Goal: Task Accomplishment & Management: Use online tool/utility

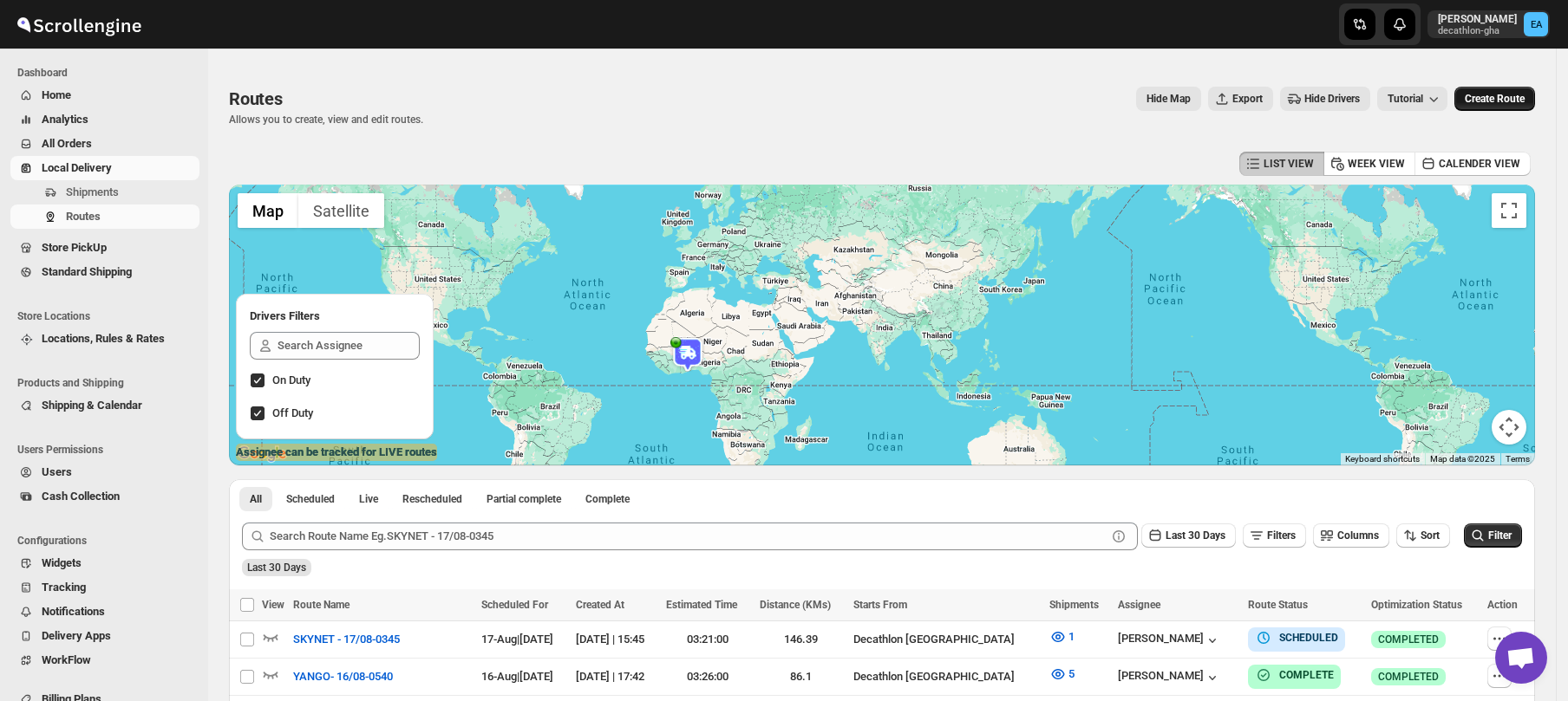
click at [1504, 98] on span "Create Route" at bounding box center [1494, 99] width 59 height 13
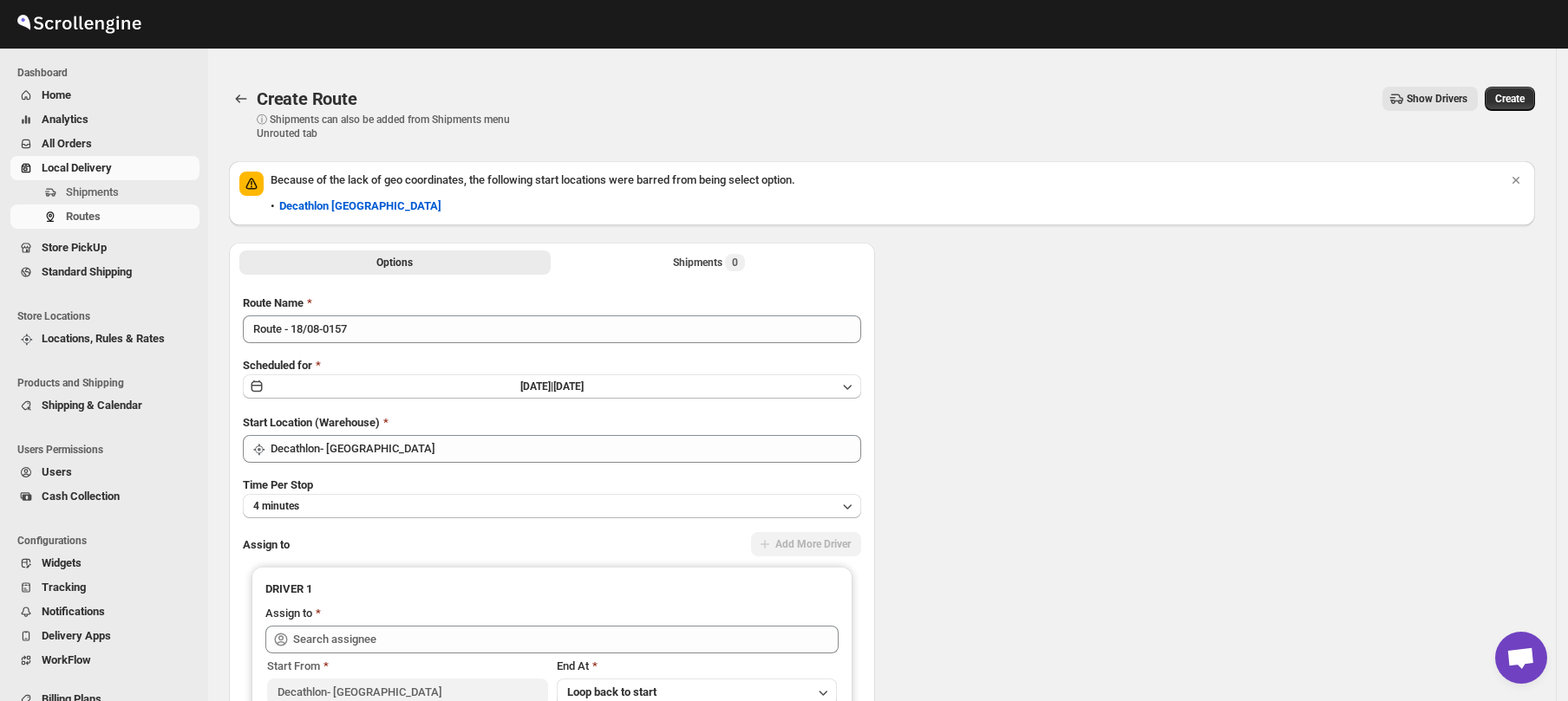
type input "Decathlon- [GEOGRAPHIC_DATA]"
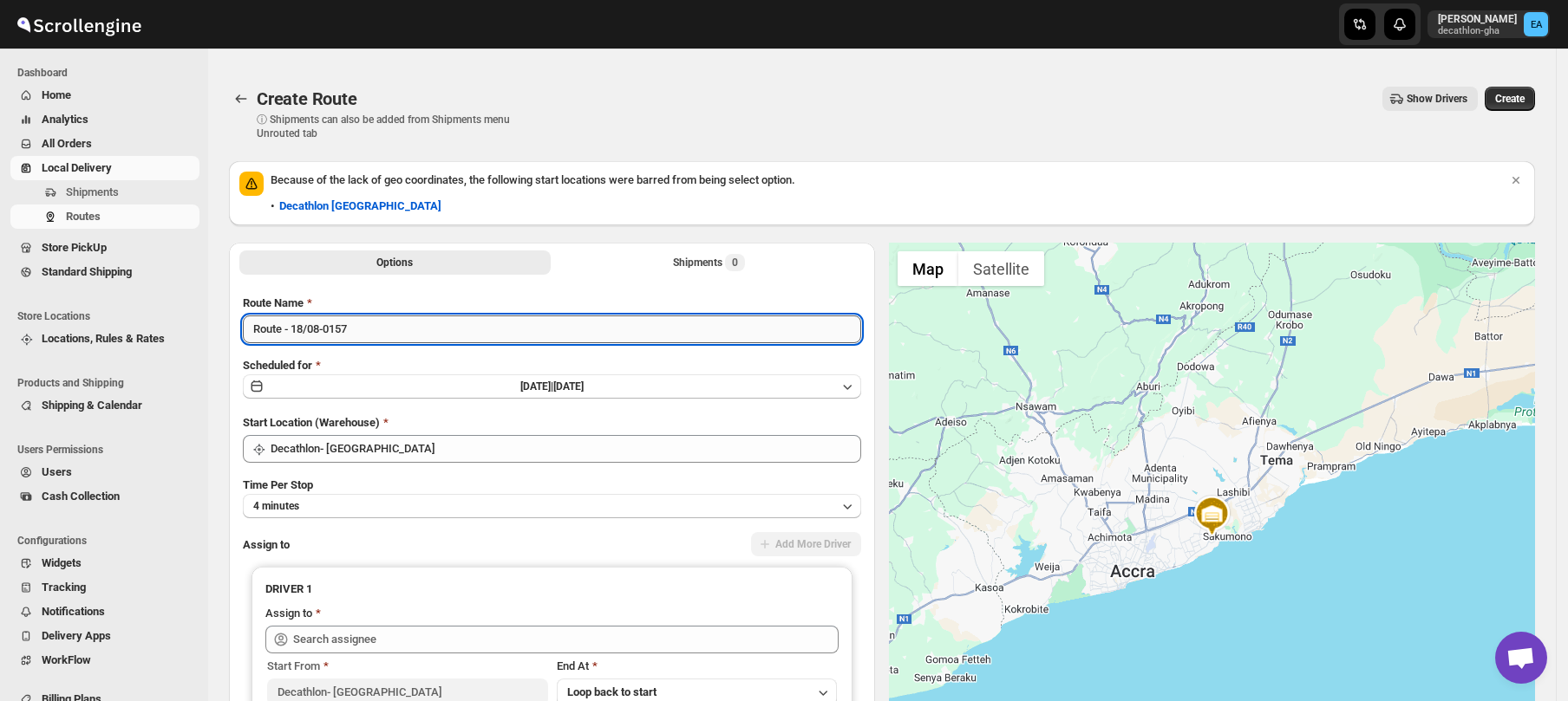
drag, startPoint x: 281, startPoint y: 327, endPoint x: 245, endPoint y: 331, distance: 36.2
click at [245, 331] on input "Route - 18/08-0157" at bounding box center [552, 329] width 618 height 28
type input "SATCHEL DELIVERY - 18/08-0157"
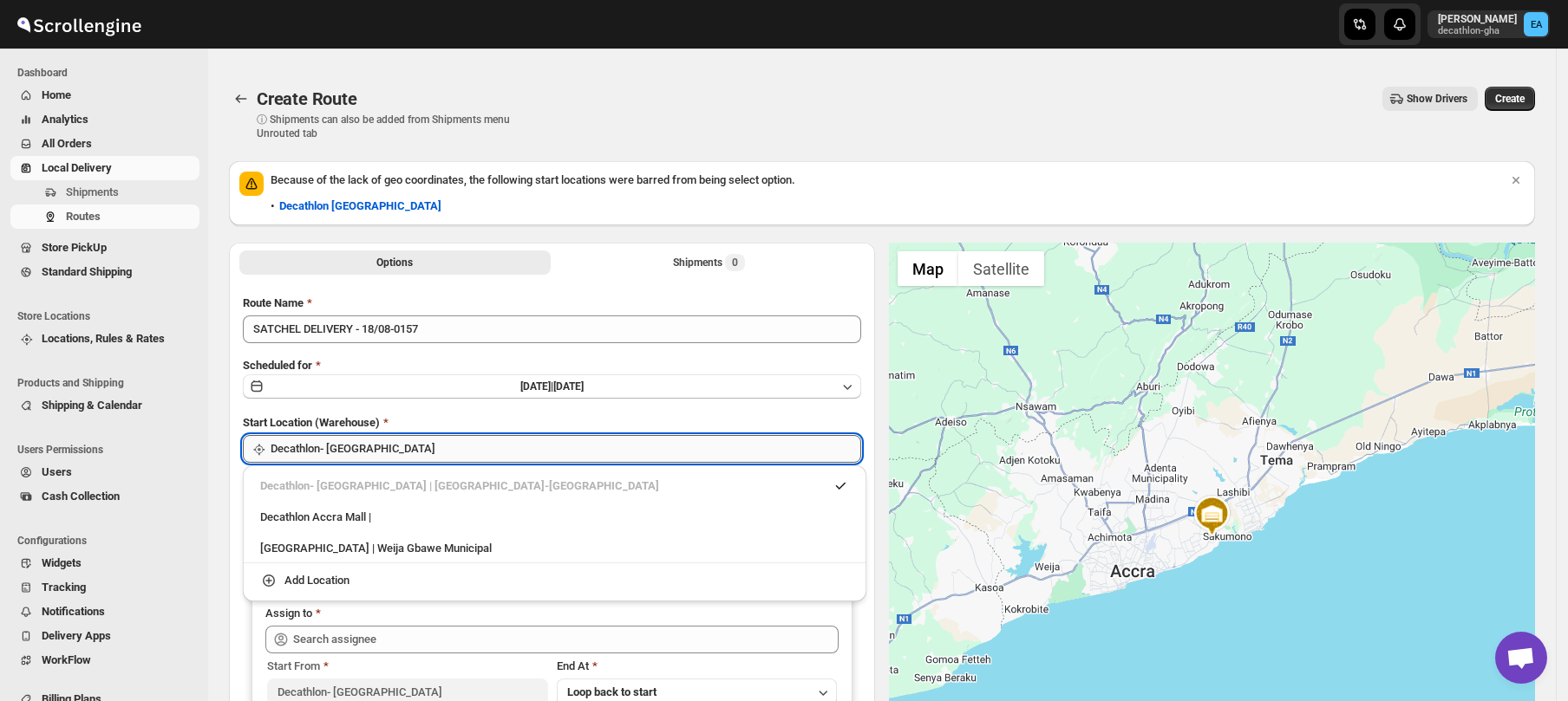
click at [326, 456] on input "Decathlon- [GEOGRAPHIC_DATA]" at bounding box center [565, 449] width 590 height 28
click at [320, 524] on div "Decathlon Accra Mall |" at bounding box center [555, 517] width 589 height 17
type input "Decathlon [GEOGRAPHIC_DATA]"
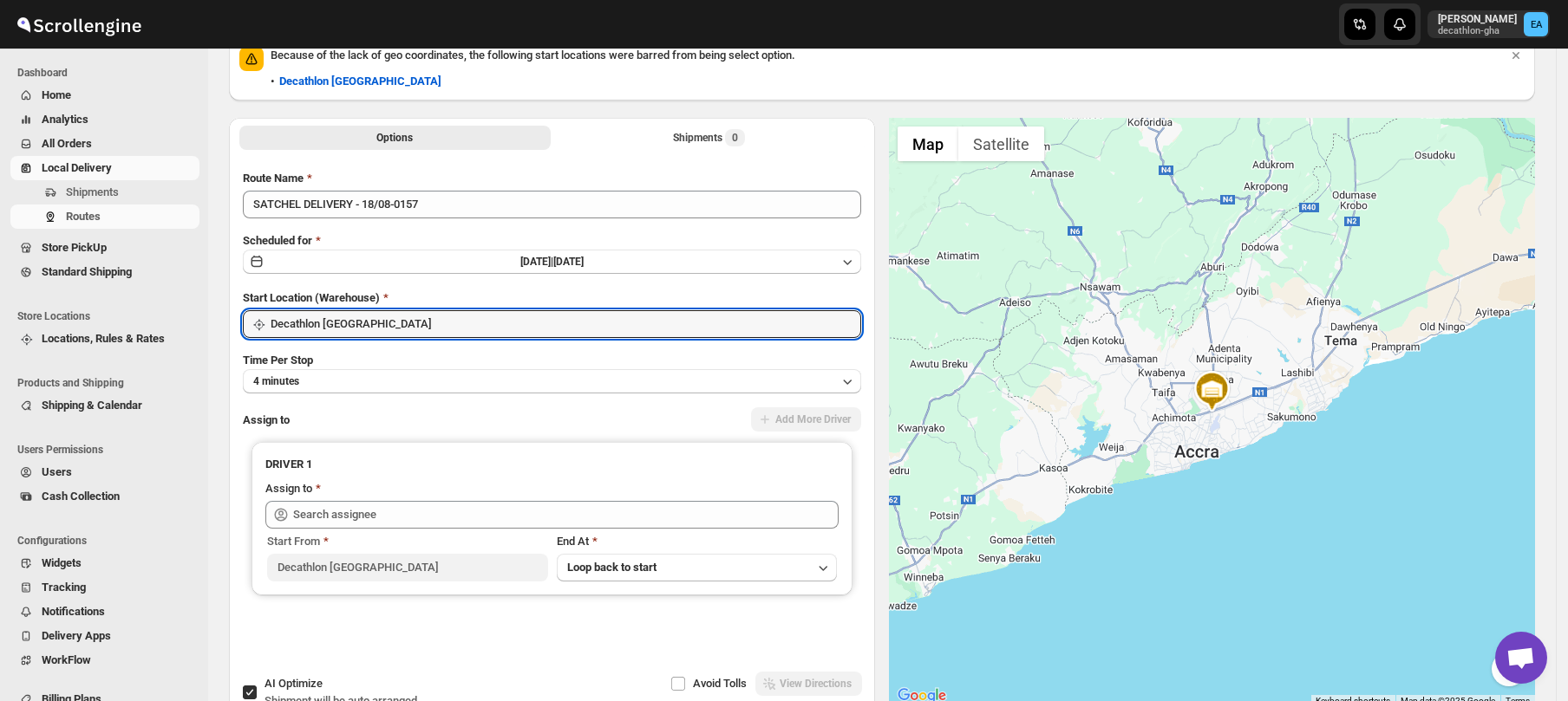
scroll to position [163, 0]
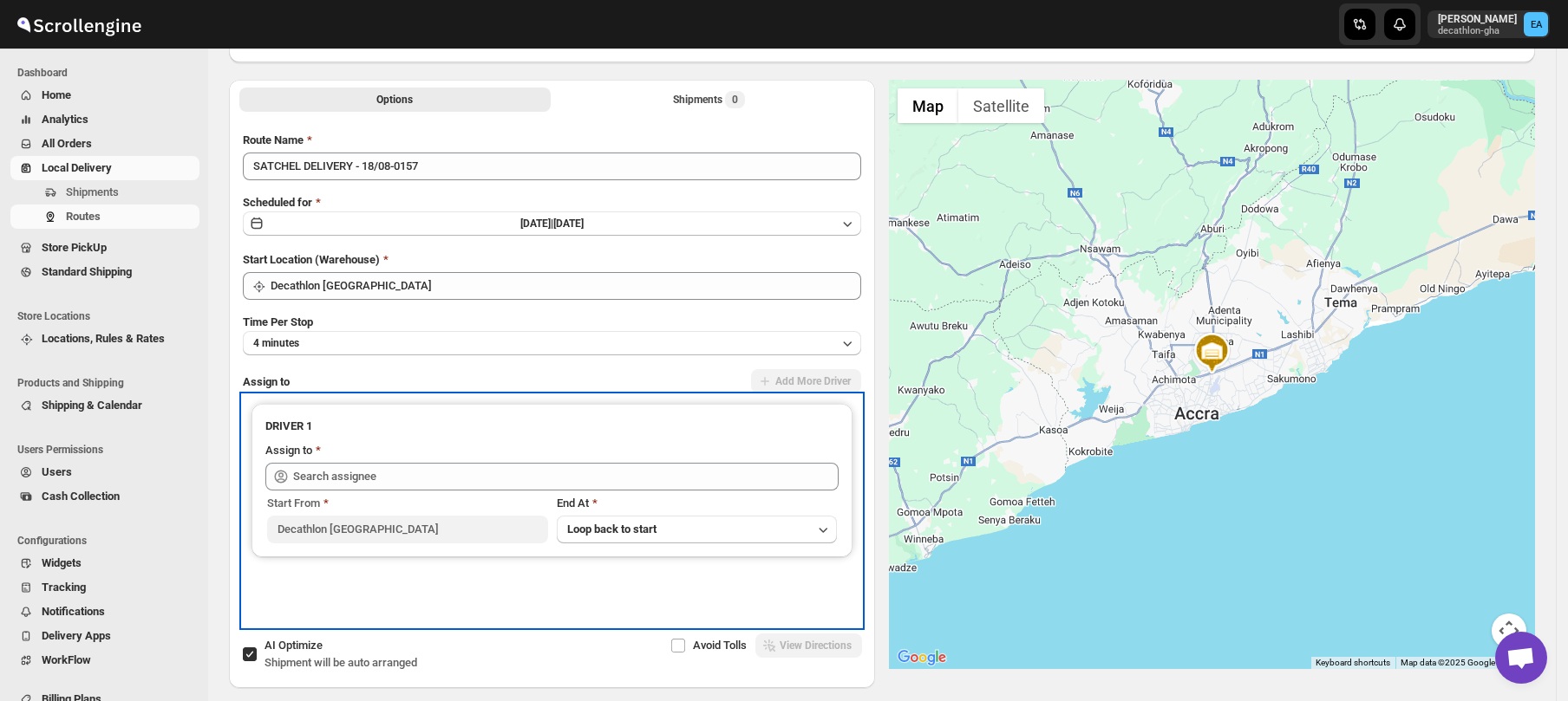
click at [279, 472] on icon at bounding box center [281, 477] width 17 height 17
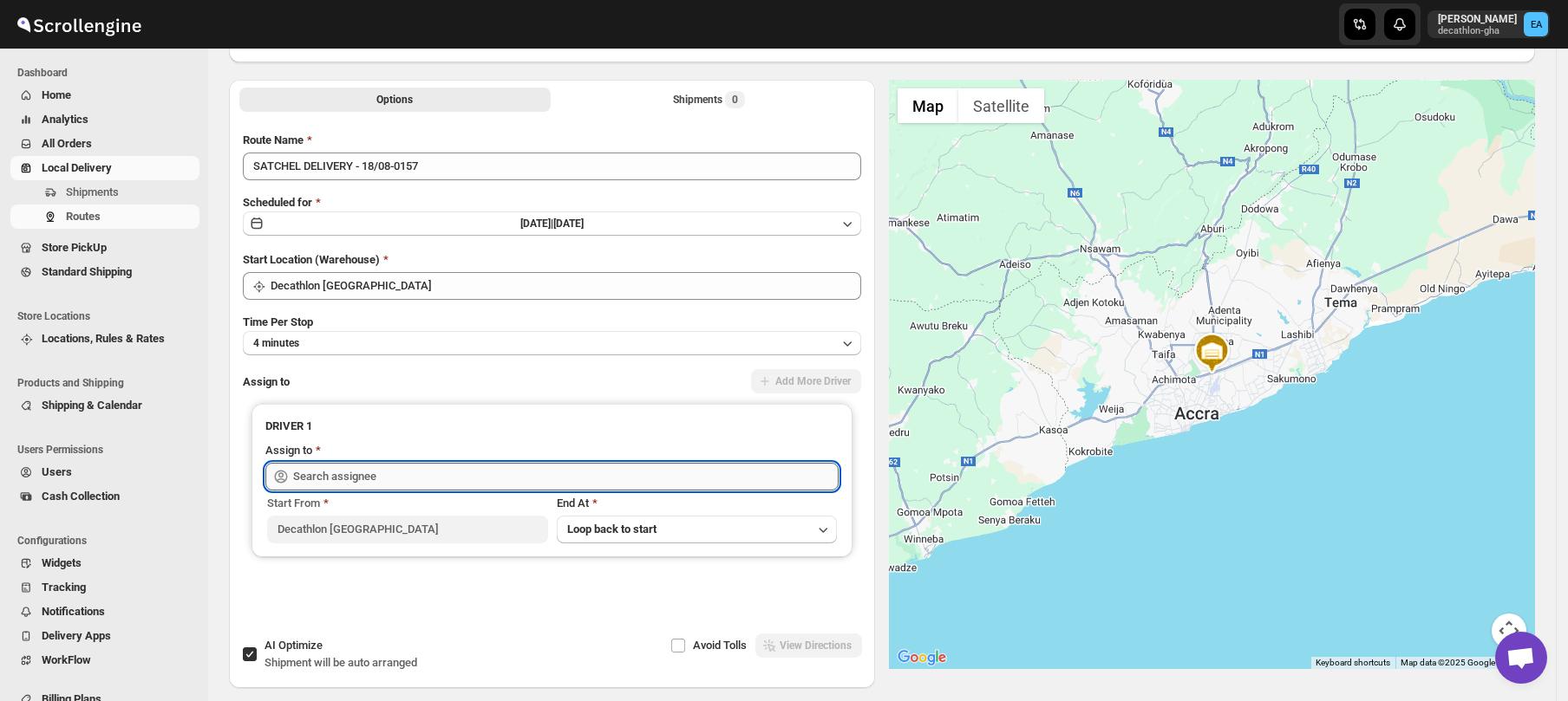
click at [365, 466] on input "text" at bounding box center [565, 477] width 545 height 28
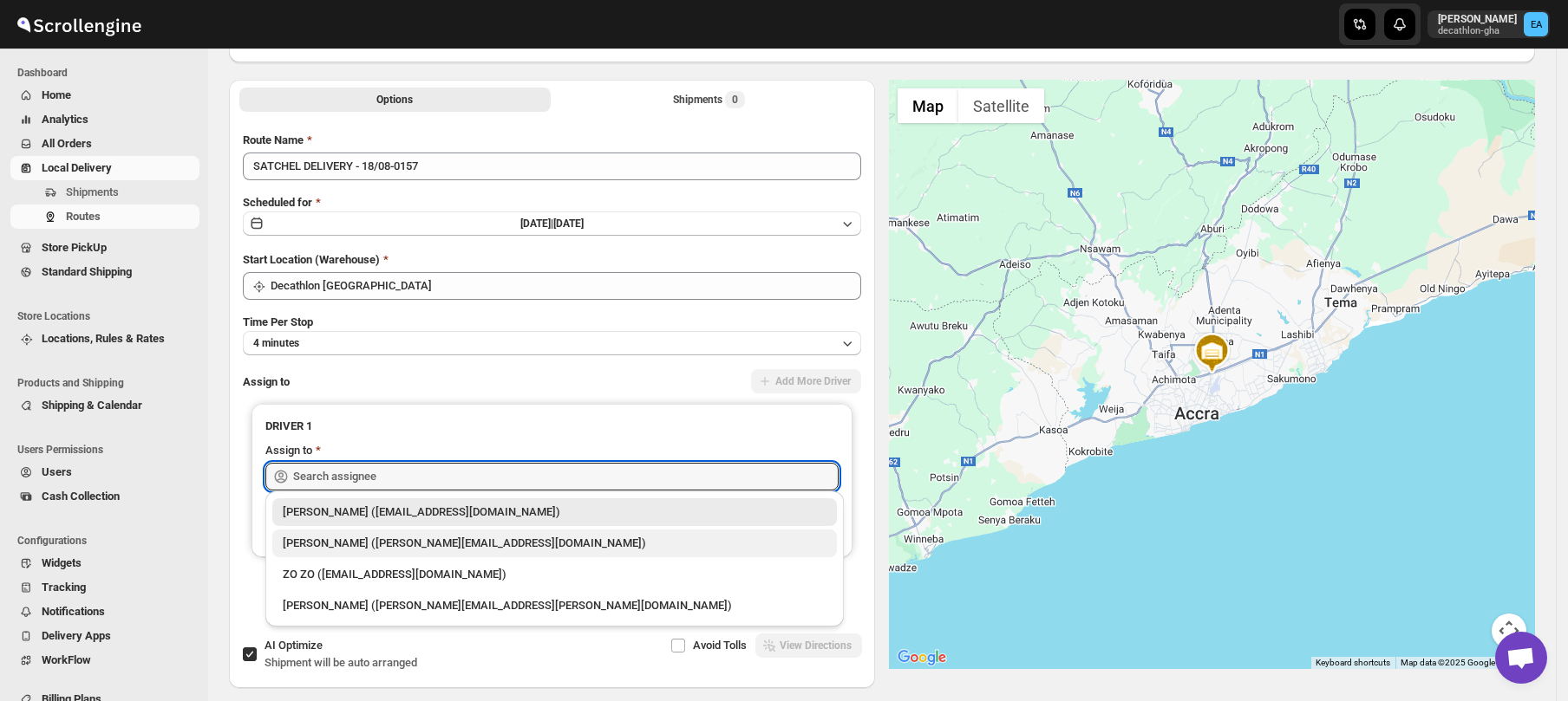
click at [359, 537] on div "[PERSON_NAME] ([PERSON_NAME][EMAIL_ADDRESS][DOMAIN_NAME])" at bounding box center [555, 544] width 544 height 17
type input "[PERSON_NAME] ([PERSON_NAME][EMAIL_ADDRESS][DOMAIN_NAME])"
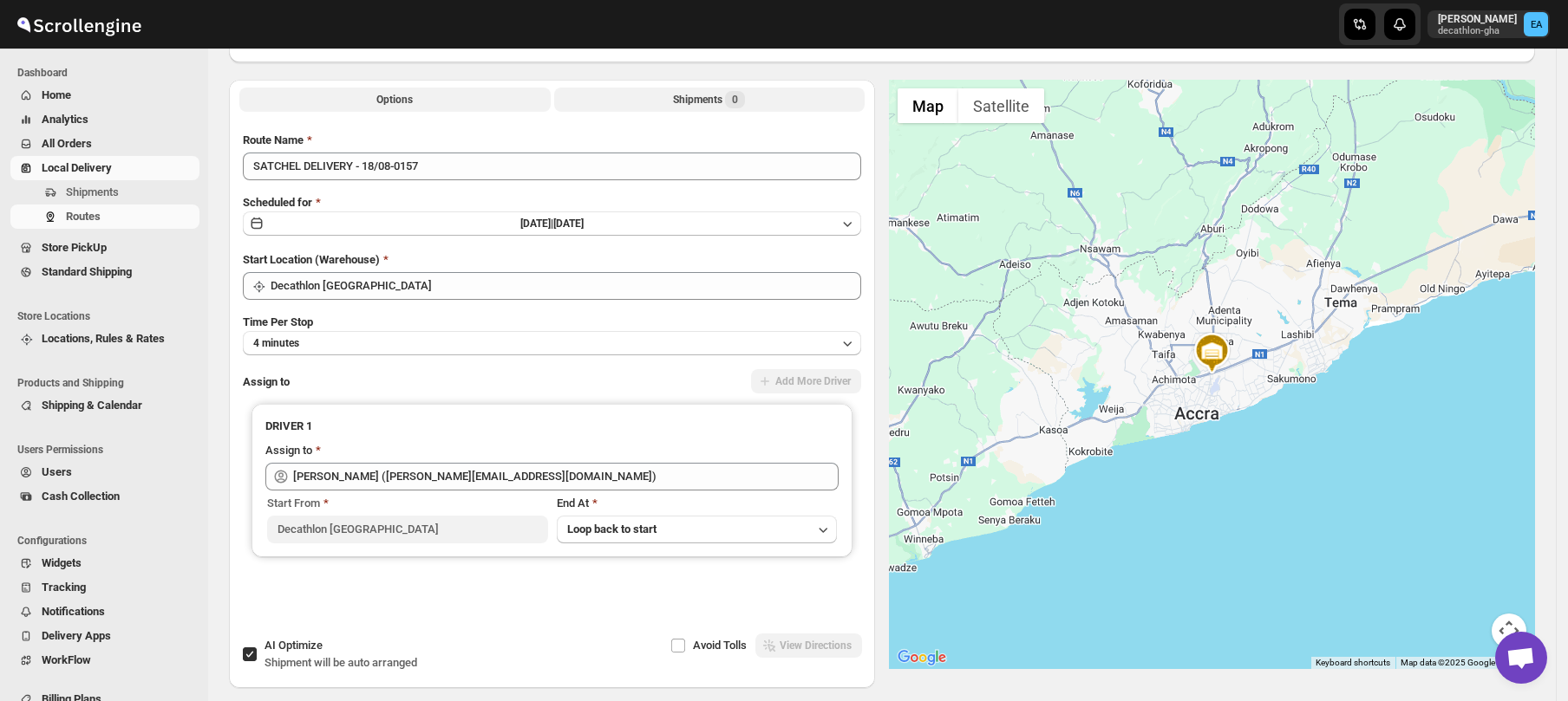
click at [683, 104] on div "Shipments 0" at bounding box center [708, 100] width 72 height 17
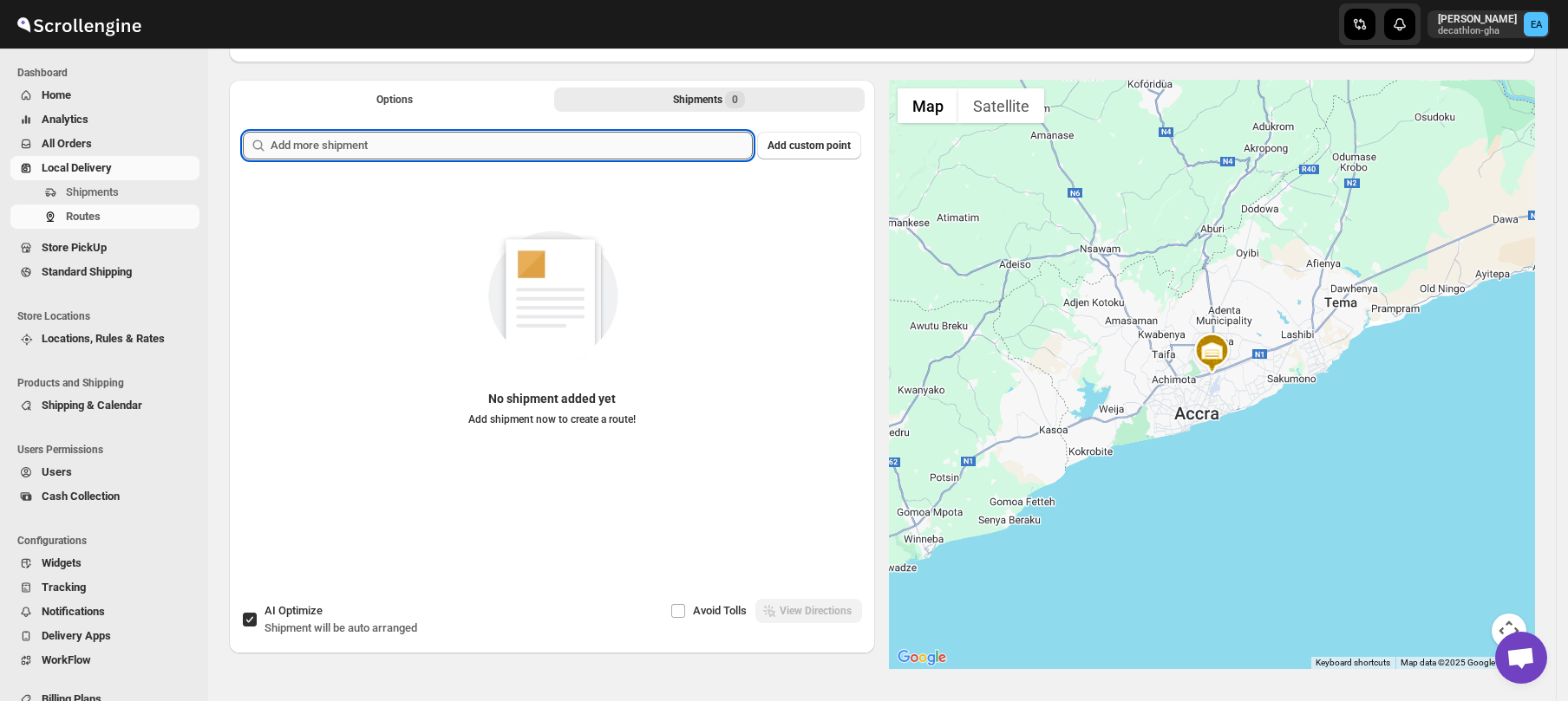
click at [521, 152] on input "text" at bounding box center [511, 145] width 482 height 28
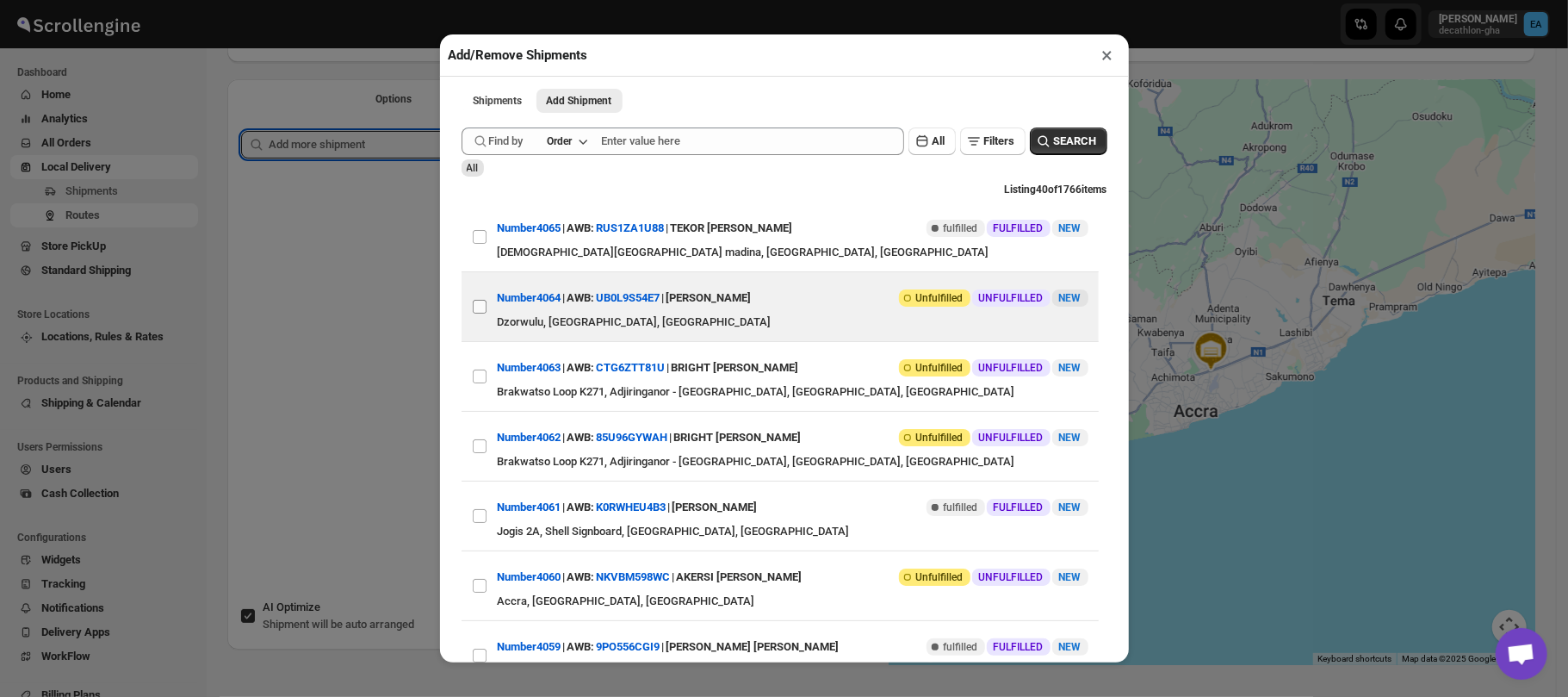
click at [479, 308] on input "View details for 68a1dab7eb510359434f4d21" at bounding box center [479, 306] width 13 height 13
checkbox input "true"
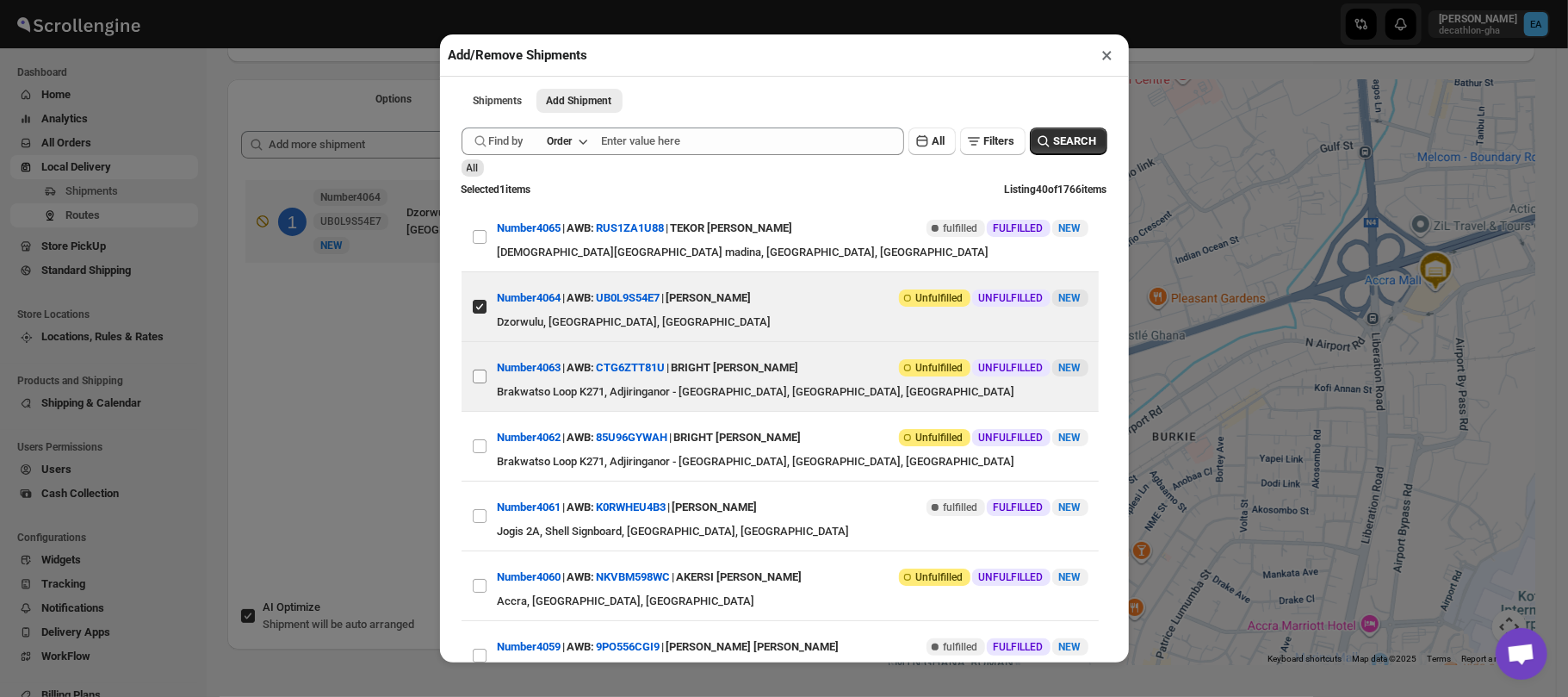
click at [479, 383] on input "View details for 68a17947eb510359434f490b" at bounding box center [479, 377] width 13 height 13
checkbox input "true"
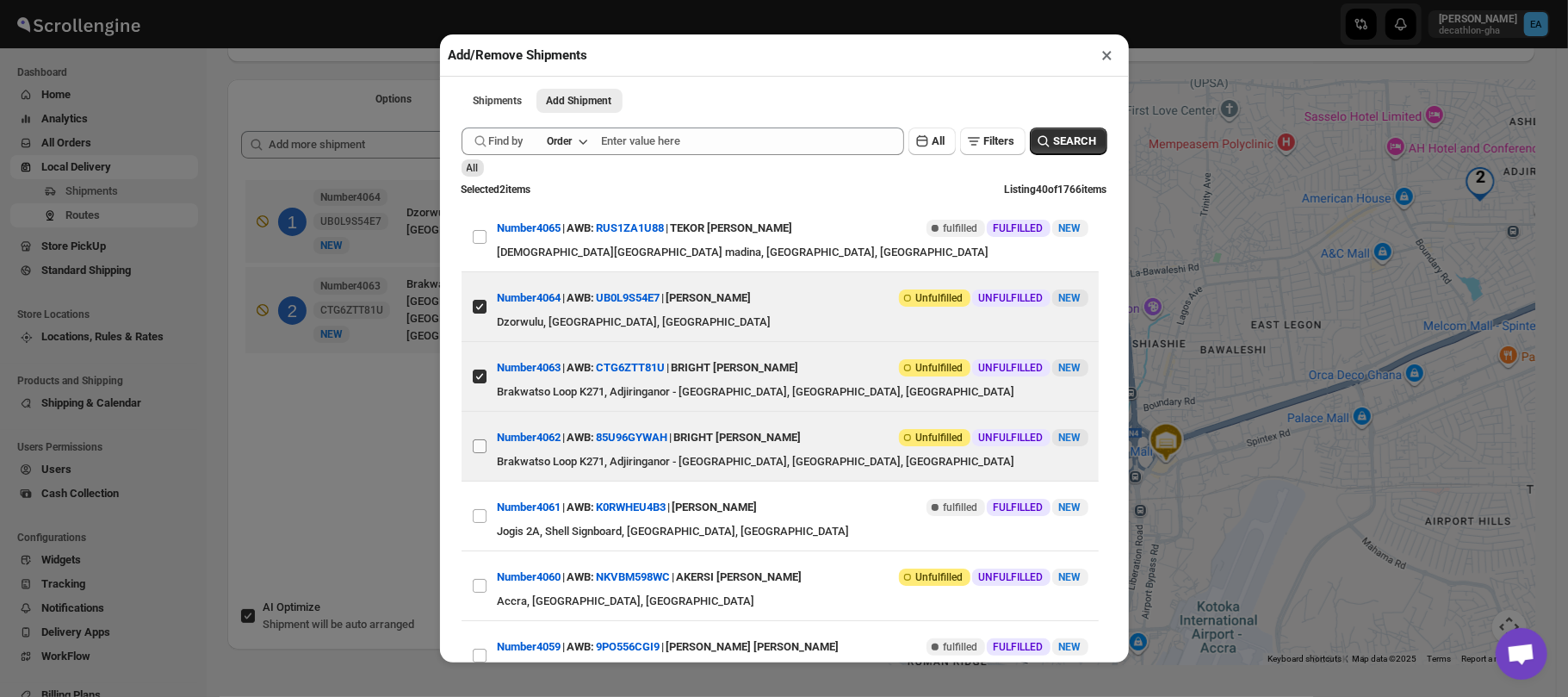
click at [479, 448] on input "View details for 68a10742eb510359434f45ae" at bounding box center [479, 446] width 13 height 13
checkbox input "true"
click at [1252, 386] on div "Add/Remove Shipments × Shipments Add Shipment More views Shipments Add Shipment…" at bounding box center [784, 348] width 1568 height 697
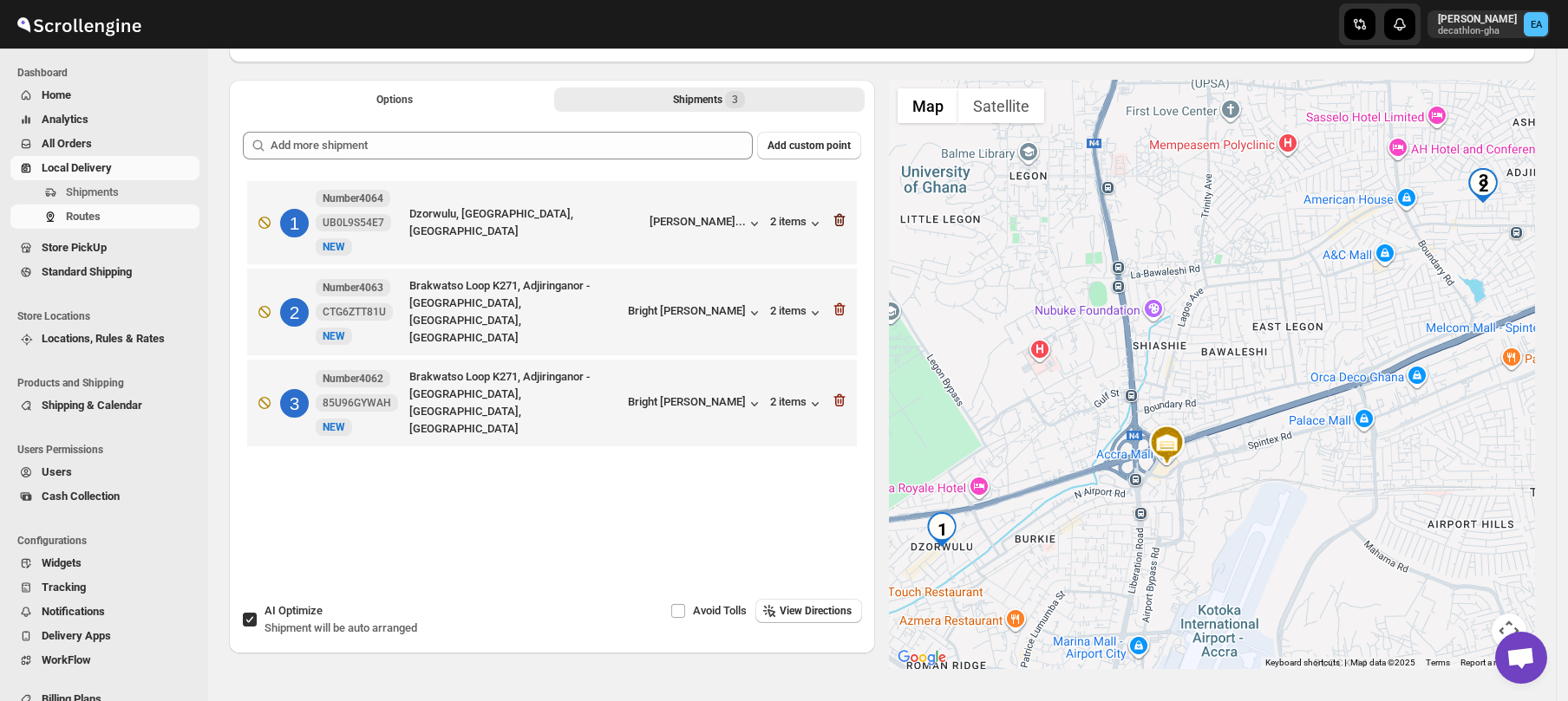
click at [840, 222] on icon "button" at bounding box center [840, 220] width 17 height 17
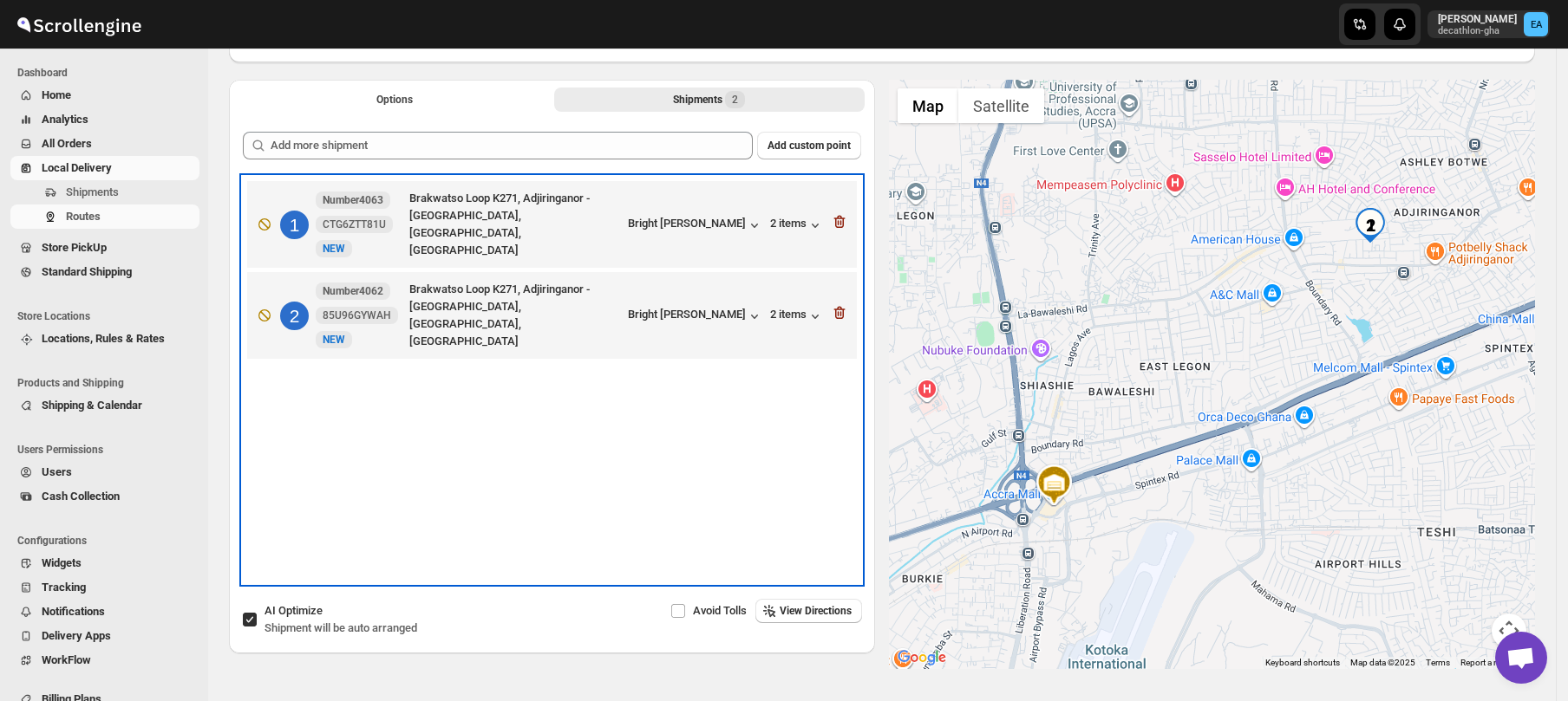
click at [572, 457] on div "1 Number4063 CTG6ZTT81U [GEOGRAPHIC_DATA] K271, Adjiringanor - [GEOGRAPHIC_DATA…" at bounding box center [552, 380] width 618 height 407
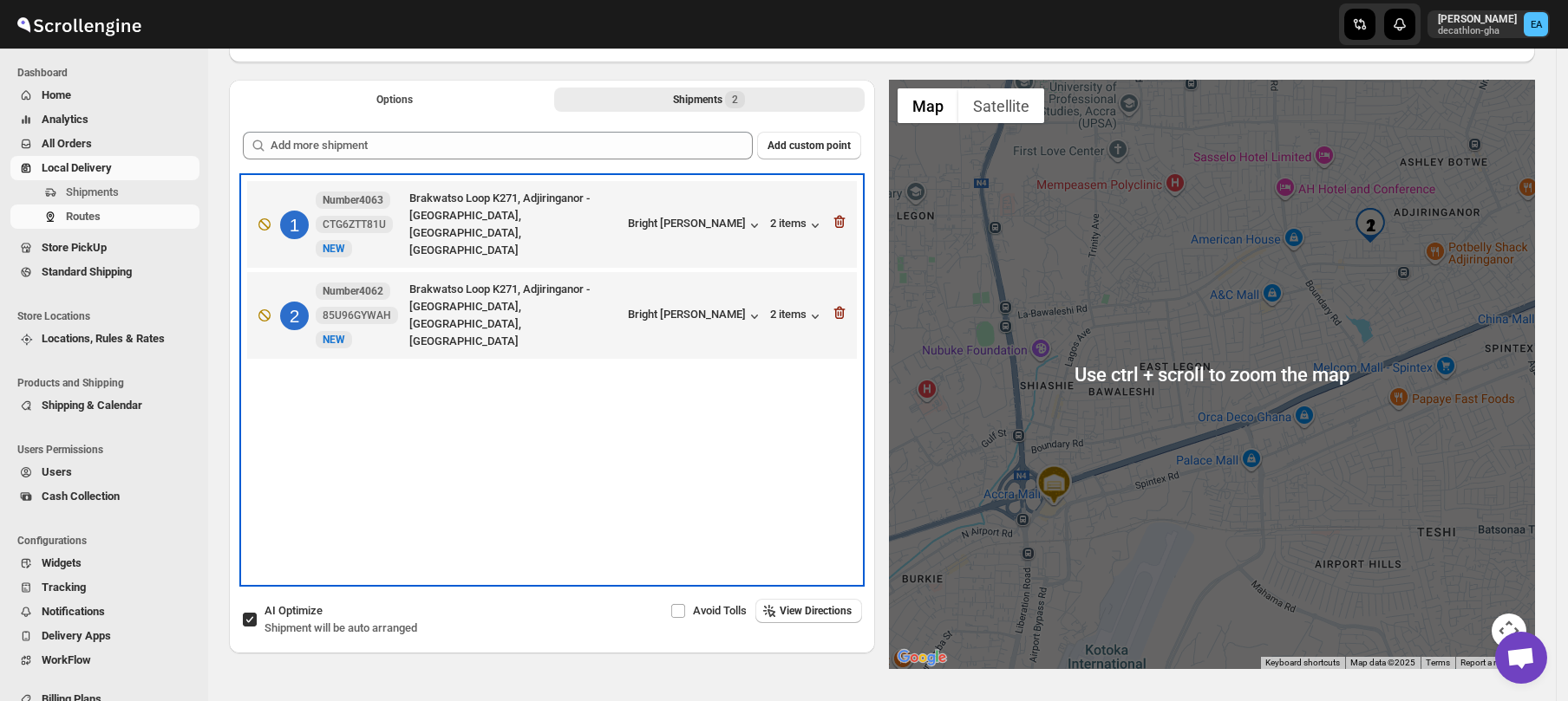
scroll to position [0, 0]
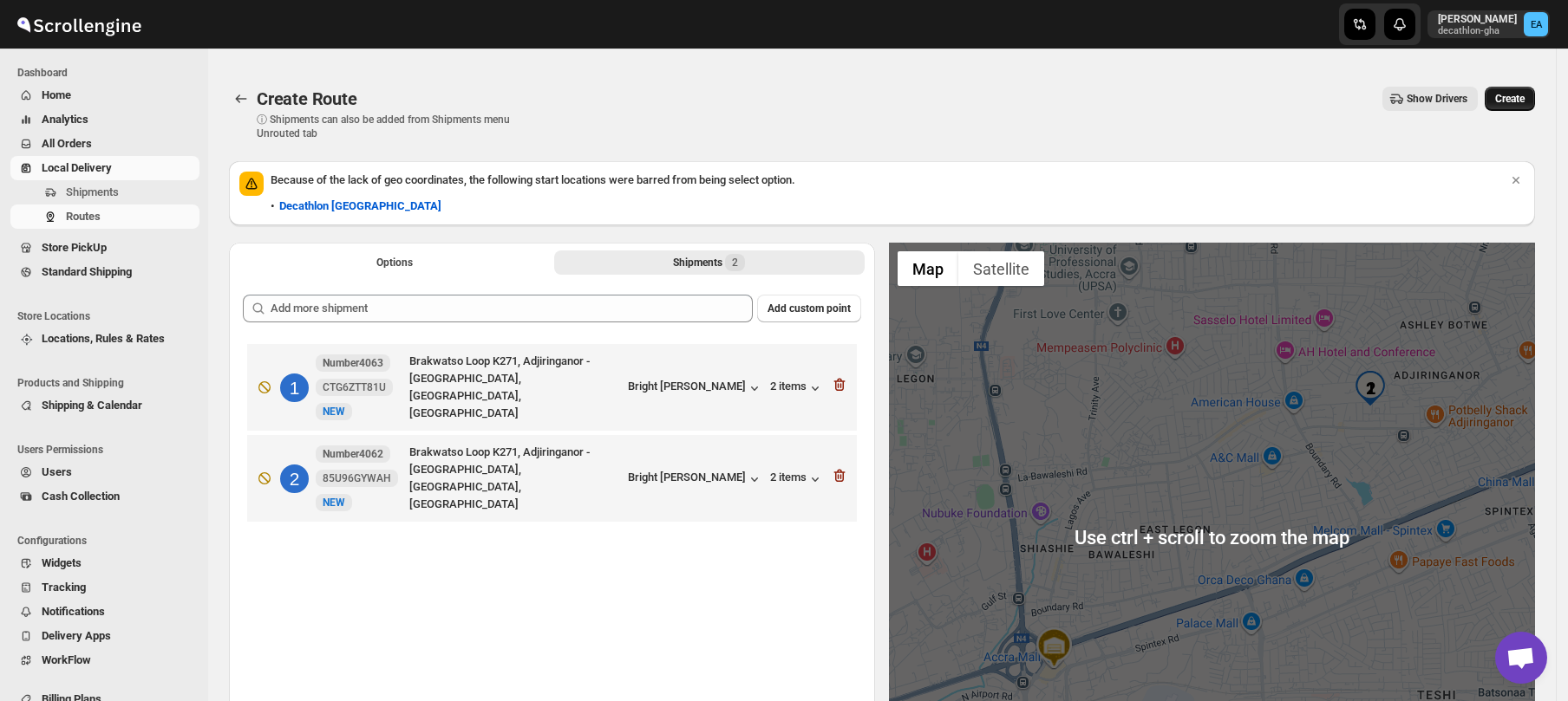
click at [1520, 92] on span "Create" at bounding box center [1509, 99] width 30 height 13
